Goal: Information Seeking & Learning: Find contact information

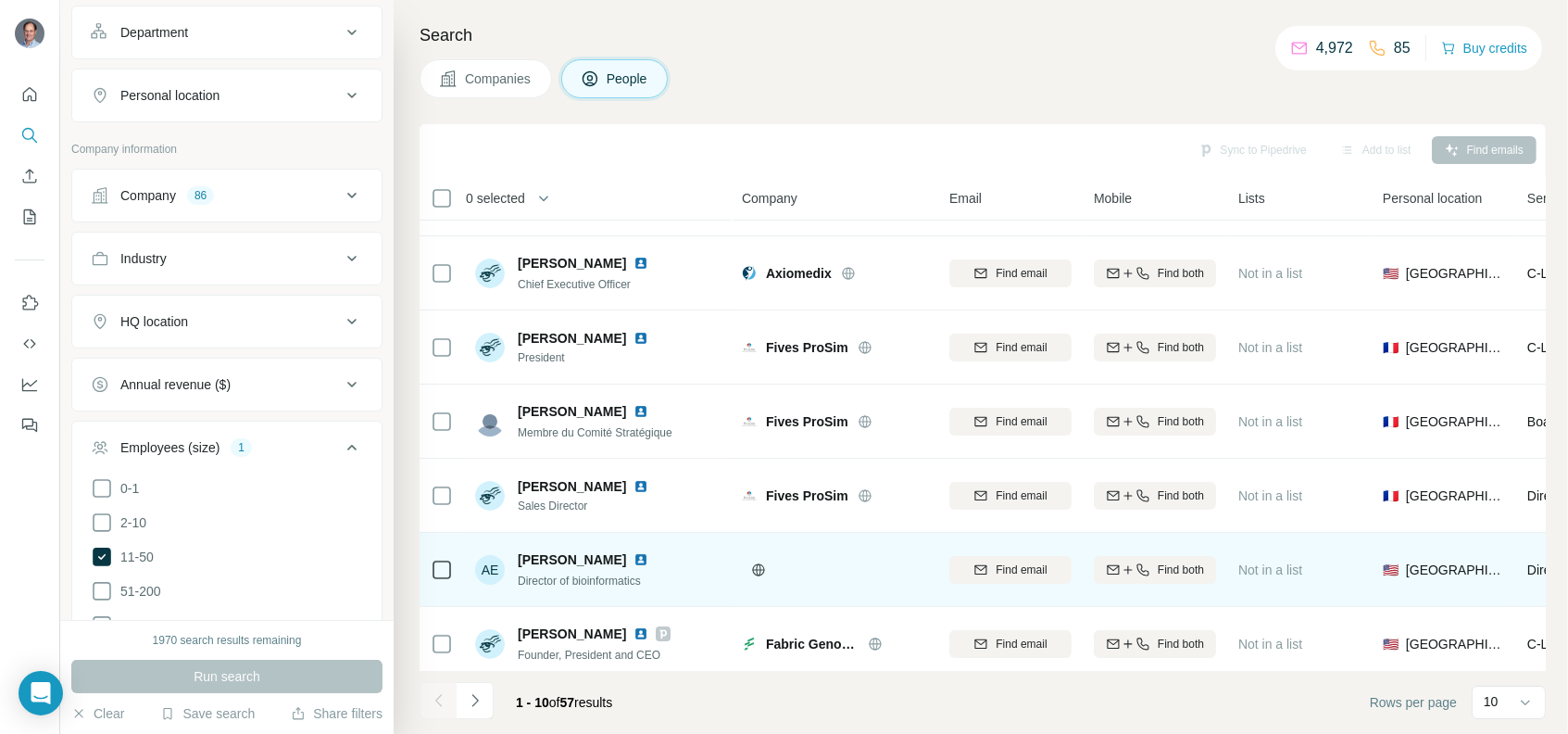
scroll to position [299, 0]
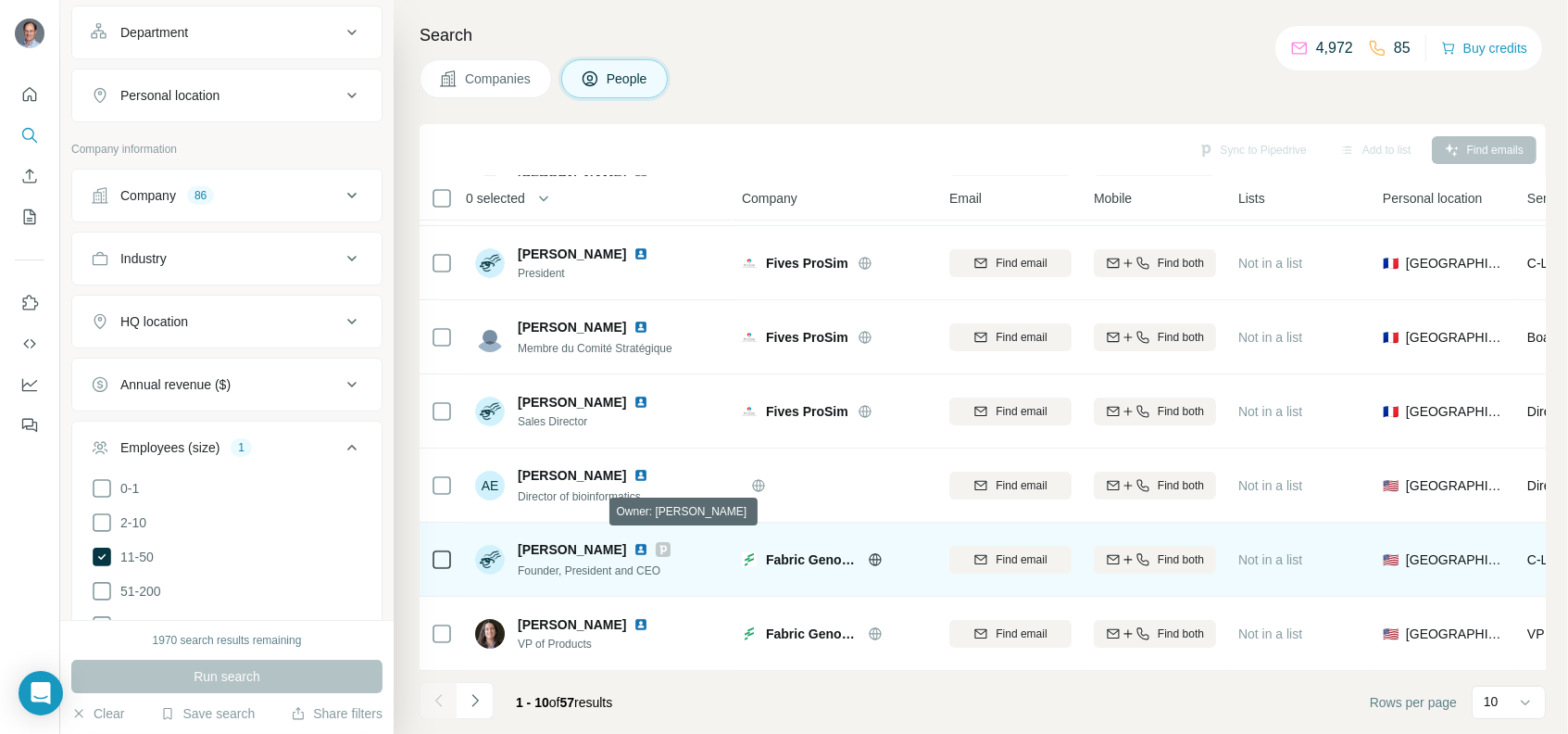
click at [660, 545] on icon at bounding box center [663, 549] width 7 height 10
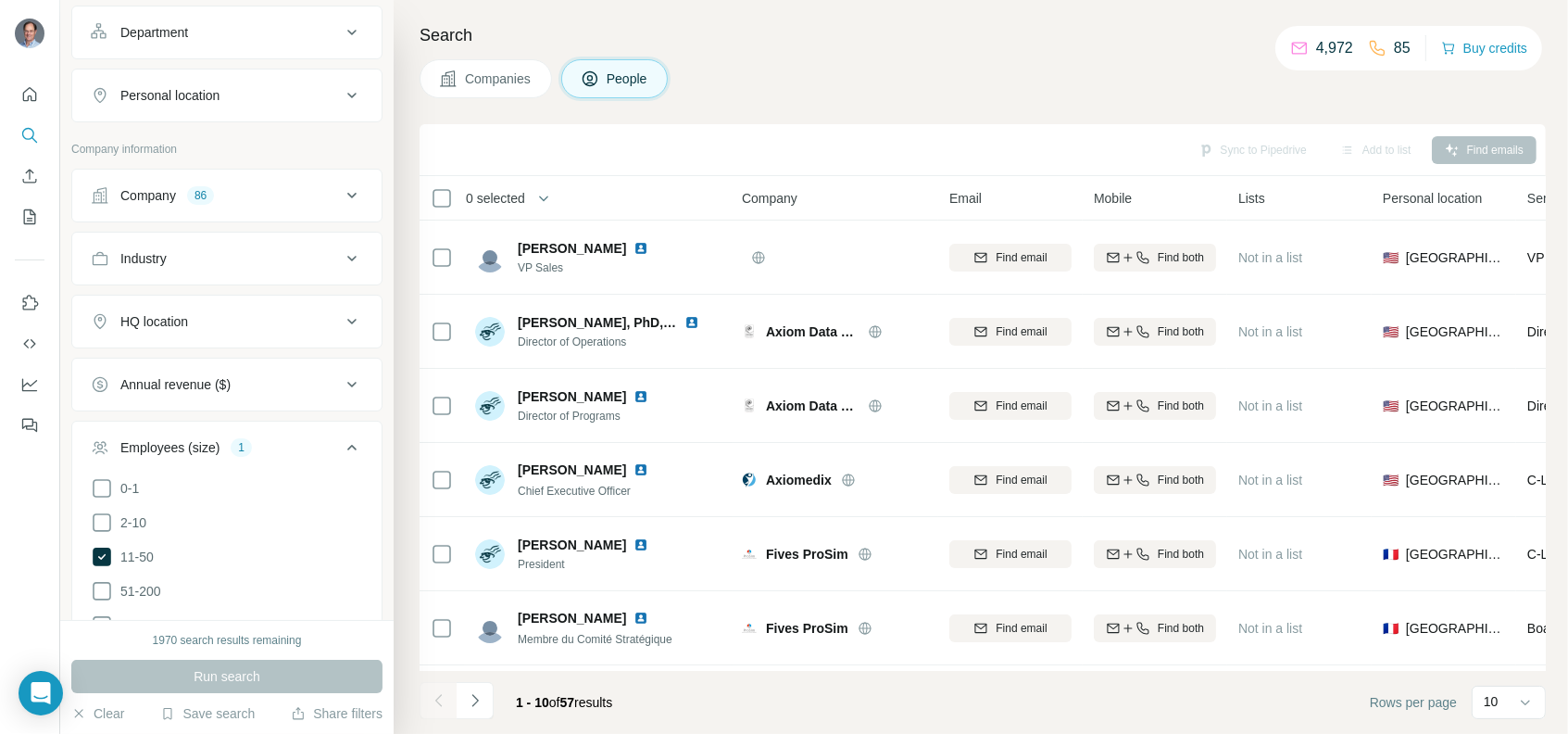
scroll to position [833, 0]
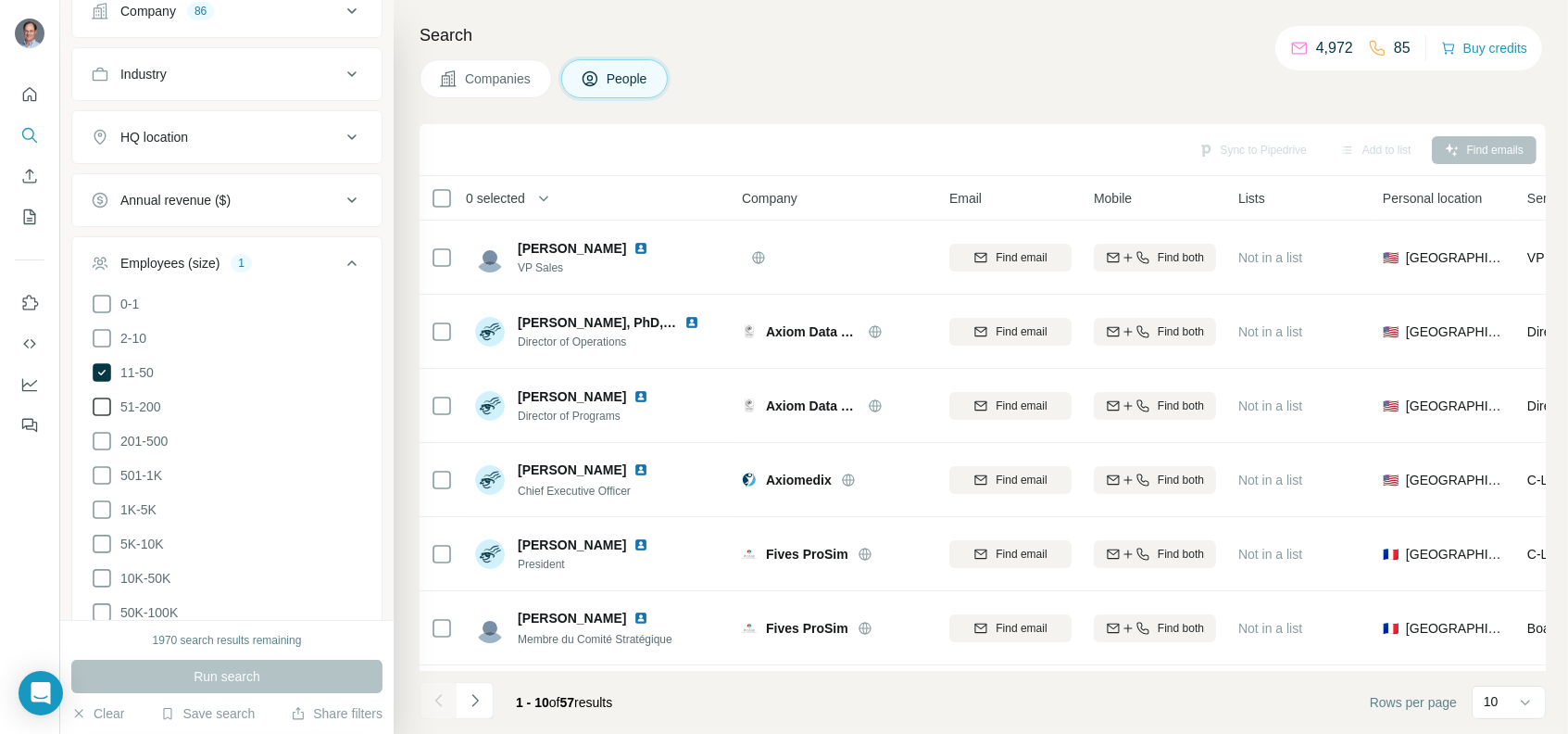
click at [96, 399] on icon at bounding box center [101, 407] width 22 height 22
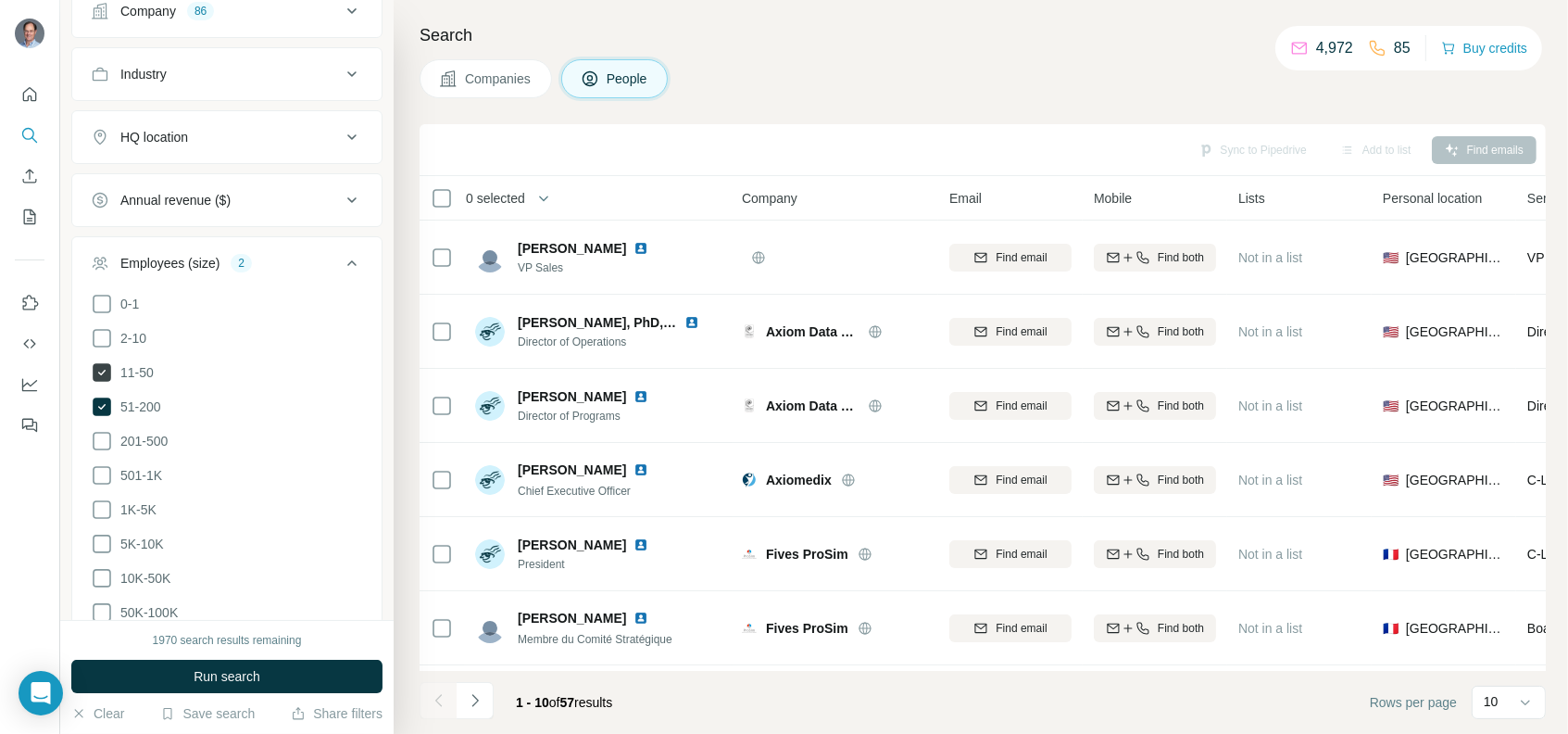
click at [103, 366] on icon at bounding box center [101, 372] width 18 height 18
click at [272, 681] on button "Run search" at bounding box center [226, 676] width 311 height 33
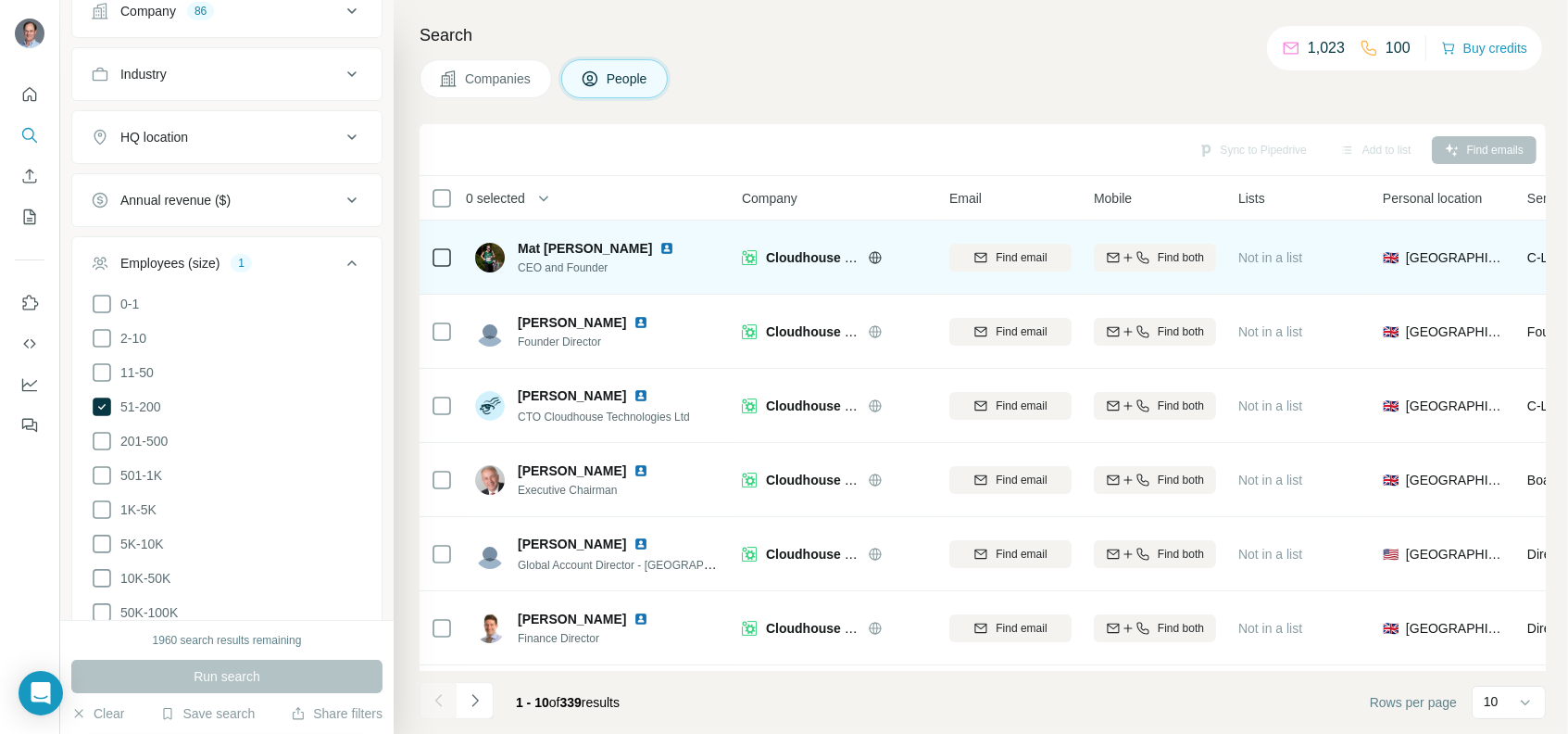
click at [659, 244] on img at bounding box center [667, 248] width 15 height 15
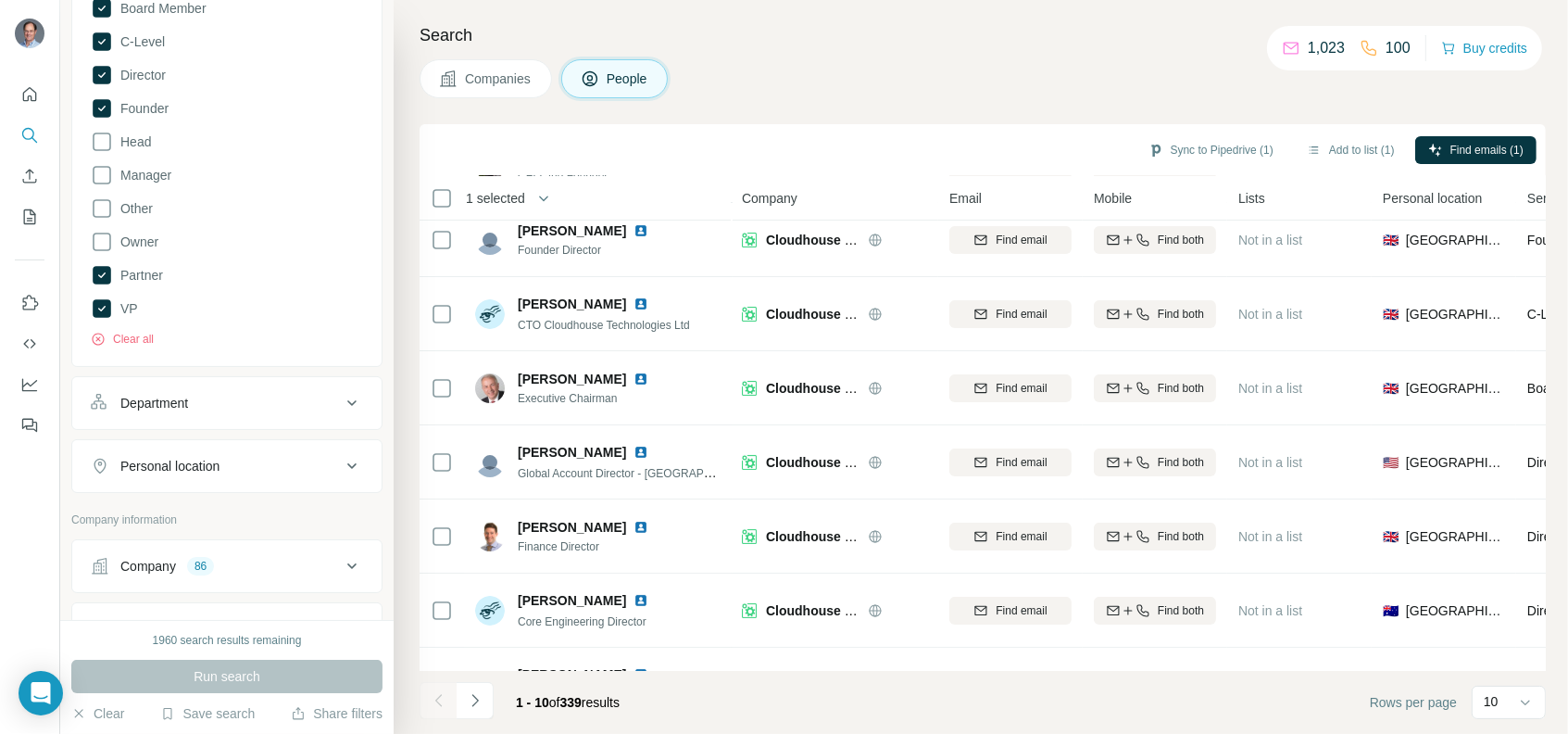
scroll to position [186, 0]
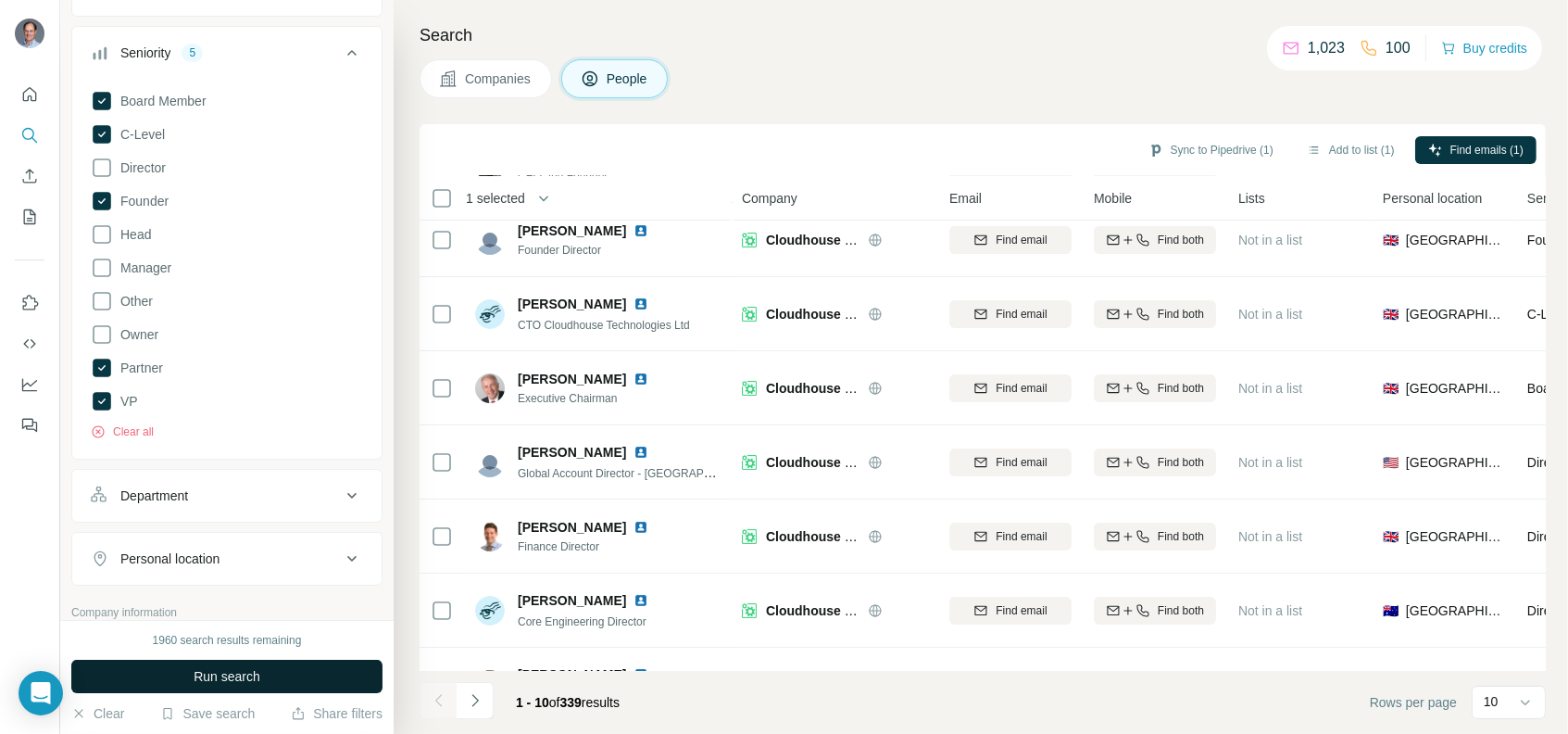
click at [167, 673] on button "Run search" at bounding box center [226, 676] width 311 height 33
